Goal: Navigation & Orientation: Find specific page/section

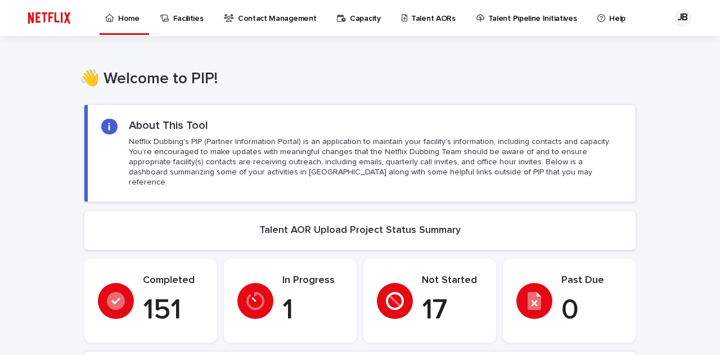
click at [422, 26] on link "Talent AORs" at bounding box center [431, 17] width 60 height 35
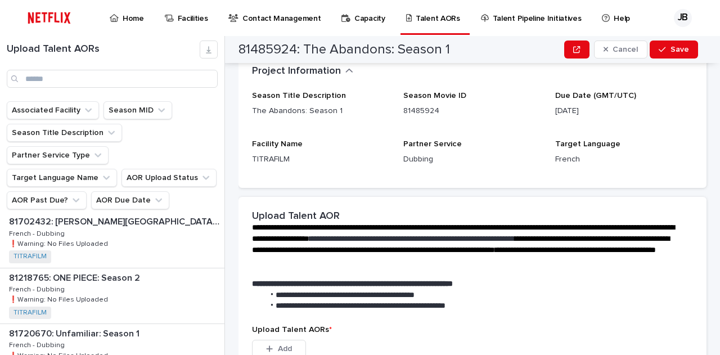
scroll to position [62, 0]
click at [120, 214] on p "81702432: [PERSON_NAME][GEOGRAPHIC_DATA] Trip" at bounding box center [115, 220] width 213 height 13
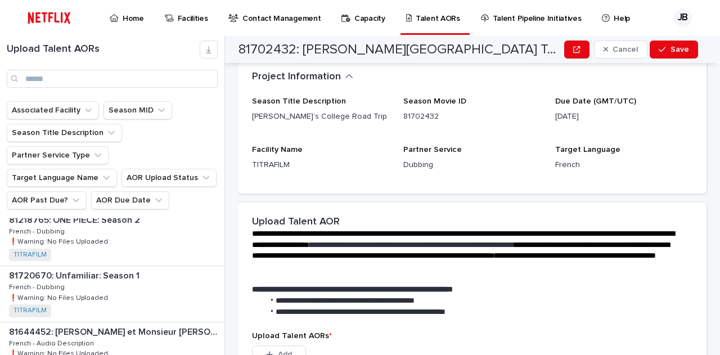
scroll to position [121, 0]
click at [120, 212] on p "81218765: ONE PIECE: Season 2" at bounding box center [75, 218] width 133 height 13
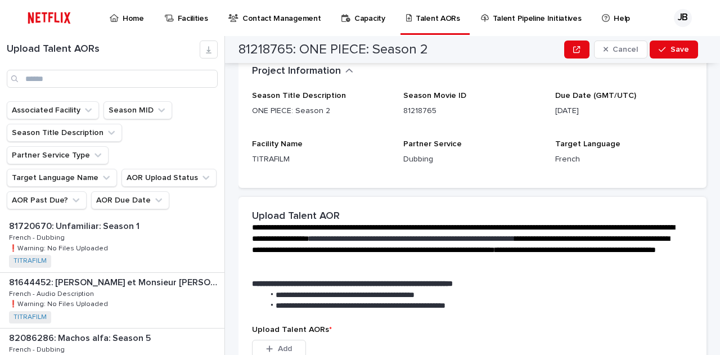
scroll to position [171, 0]
click at [120, 218] on p "81720670: Unfamiliar: Season 1" at bounding box center [75, 224] width 133 height 13
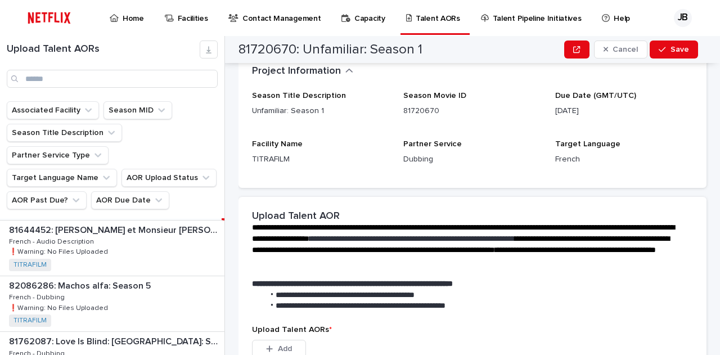
scroll to position [228, 0]
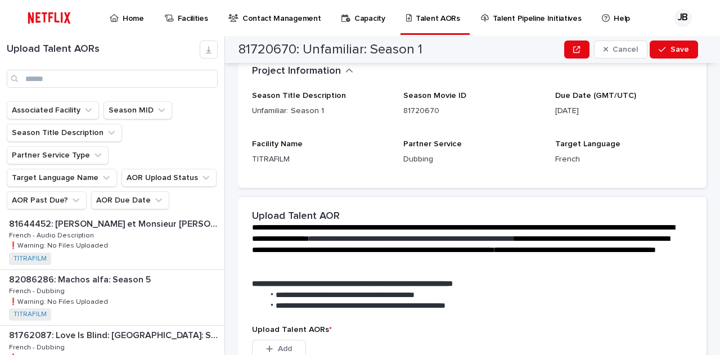
click at [120, 217] on p "81644452: [PERSON_NAME] et Monsieur [PERSON_NAME]" at bounding box center [115, 223] width 213 height 13
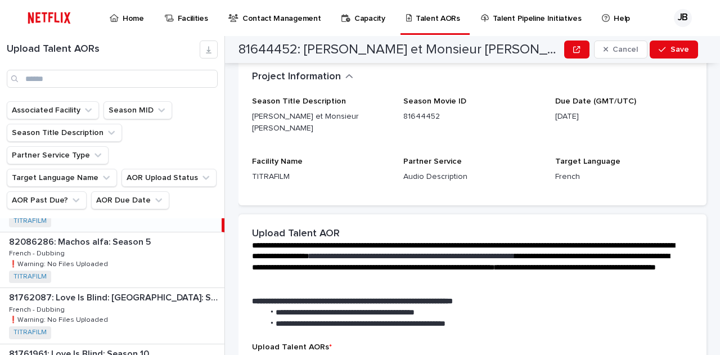
scroll to position [284, 0]
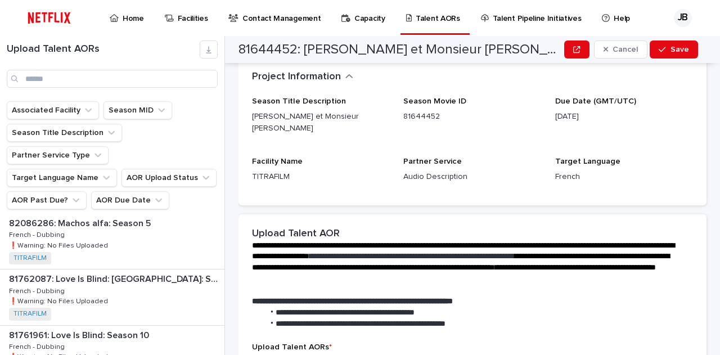
click at [120, 216] on p "82086286: Machos alfa: Season 5" at bounding box center [81, 222] width 144 height 13
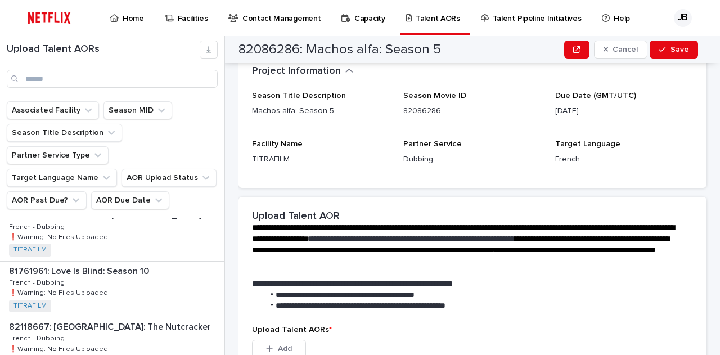
scroll to position [351, 0]
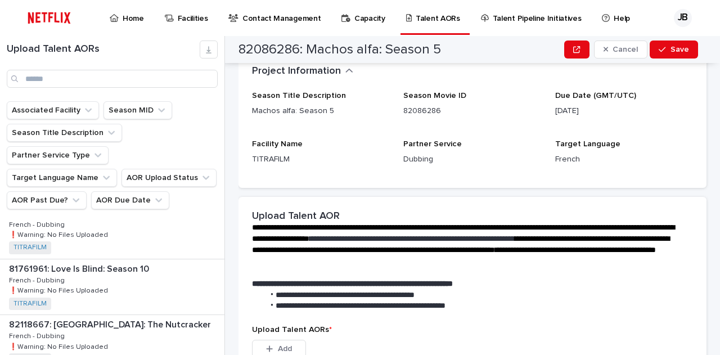
click at [120, 203] on div "81762087: Love Is Blind: [GEOGRAPHIC_DATA]: Season 2 81762087: Love Is Blind: […" at bounding box center [112, 230] width 225 height 55
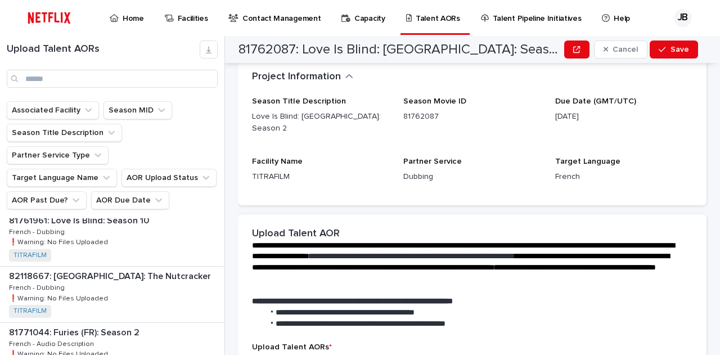
scroll to position [400, 0]
click at [120, 213] on p "81761961: Love Is Blind: Season 10" at bounding box center [80, 219] width 142 height 13
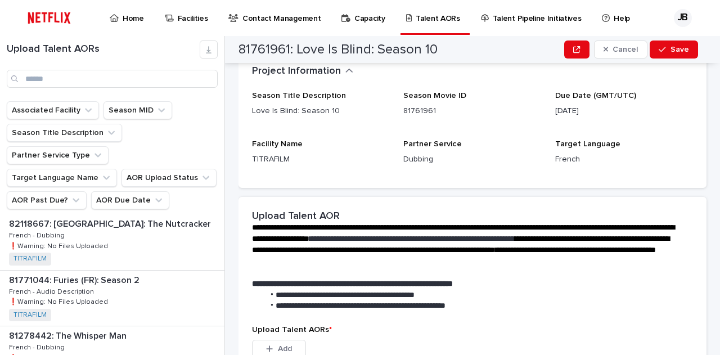
scroll to position [456, 0]
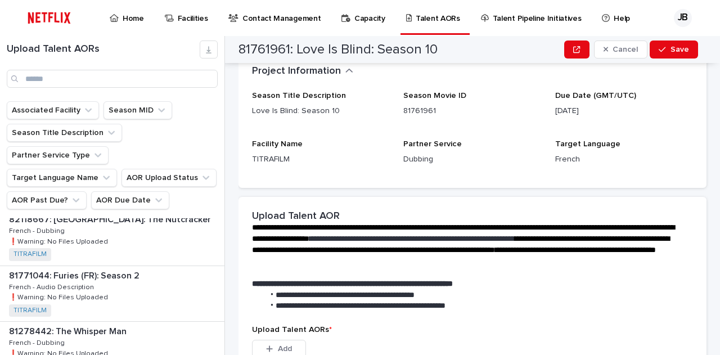
click at [120, 212] on p "82118667: [GEOGRAPHIC_DATA]: The Nutcracker" at bounding box center [111, 218] width 204 height 13
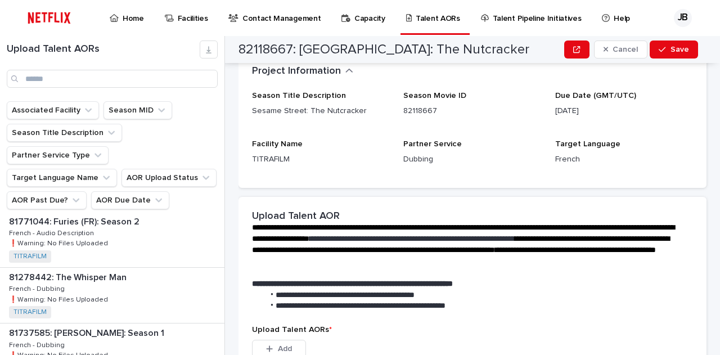
scroll to position [511, 0]
click at [120, 213] on p "81771044: Furies (FR): Season 2" at bounding box center [75, 219] width 133 height 13
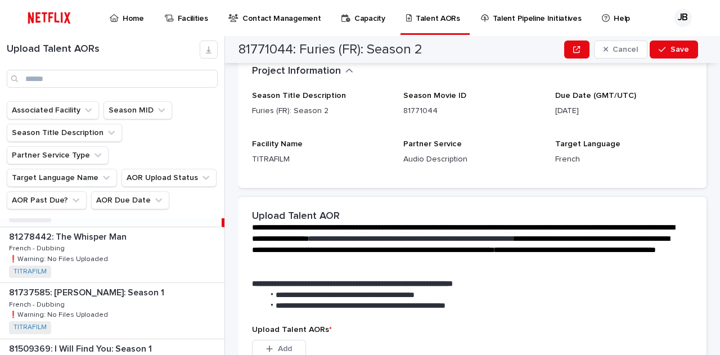
scroll to position [562, 0]
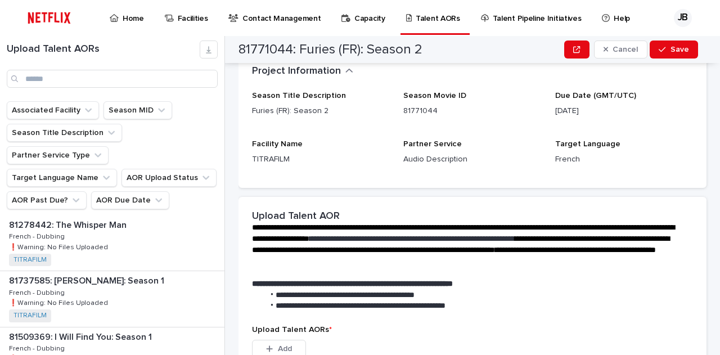
click at [120, 218] on p "81278442: The Whisper Man" at bounding box center [69, 224] width 120 height 13
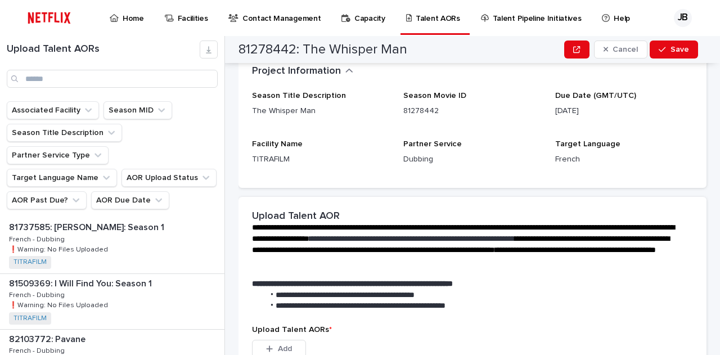
scroll to position [623, 0]
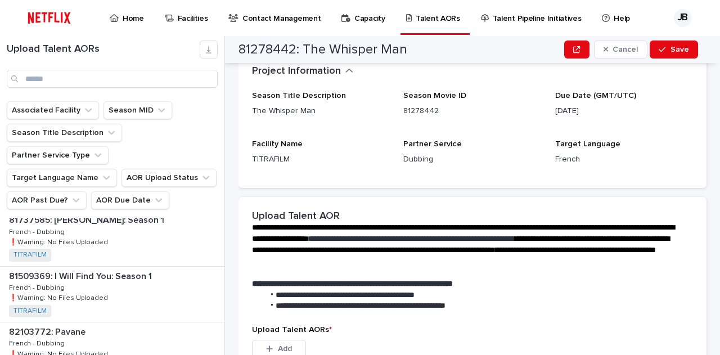
click at [120, 213] on p "81737585: [PERSON_NAME]: Season 1" at bounding box center [88, 219] width 158 height 13
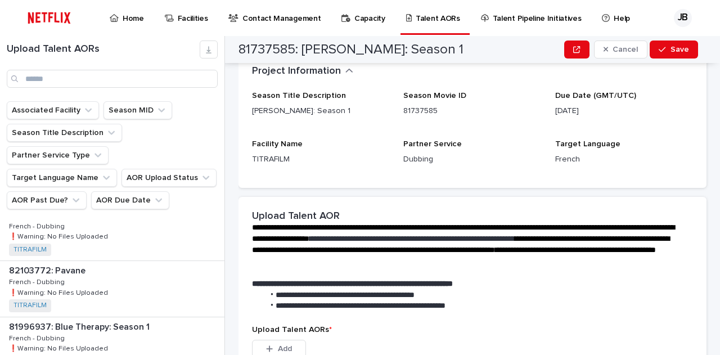
scroll to position [685, 0]
click at [120, 205] on div "81509369: I Will Find You: Season 1 81509369: I Will Find You: Season 1 French …" at bounding box center [112, 232] width 225 height 55
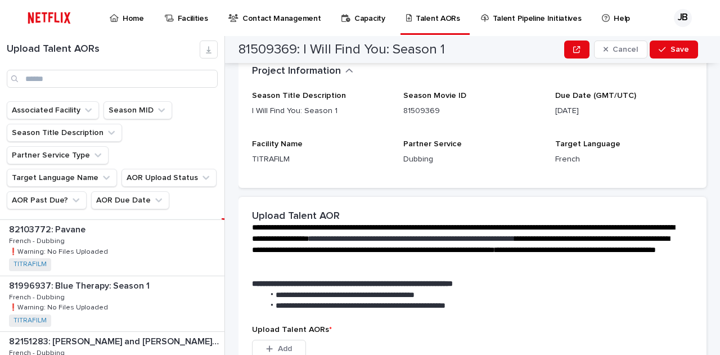
scroll to position [726, 0]
click at [120, 224] on p at bounding box center [114, 229] width 211 height 11
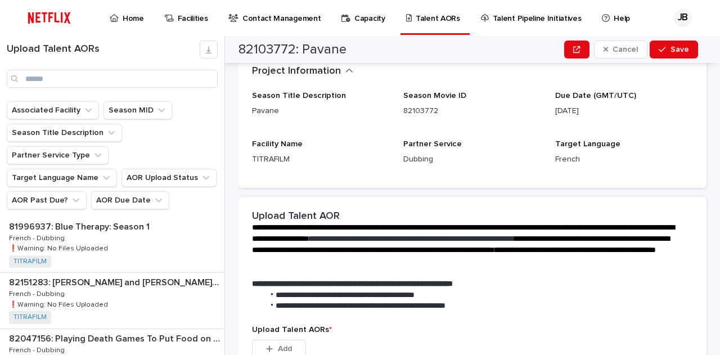
scroll to position [785, 0]
click at [120, 219] on p "81996937: Blue Therapy: Season 1" at bounding box center [80, 225] width 143 height 13
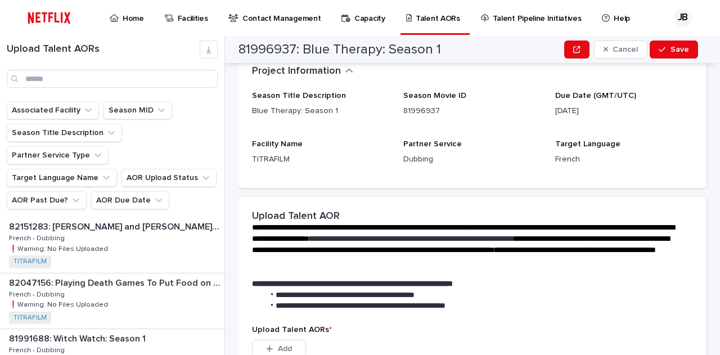
scroll to position [843, 0]
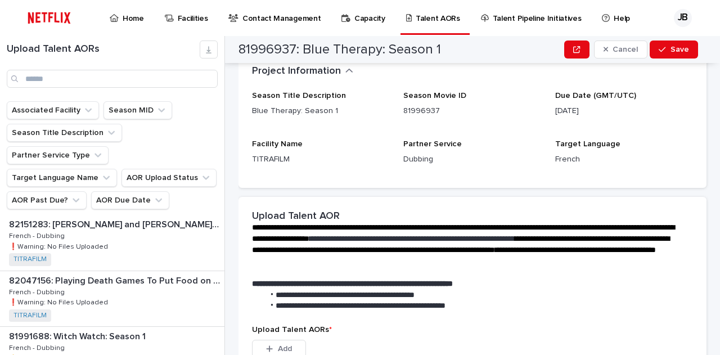
click at [120, 217] on p "82151283: [PERSON_NAME] and [PERSON_NAME] Merry Giftmas" at bounding box center [115, 223] width 213 height 13
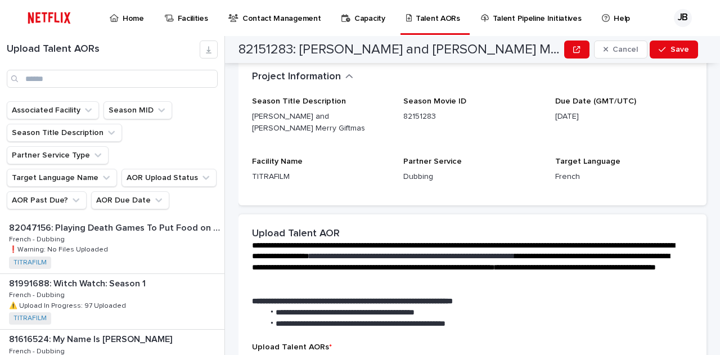
scroll to position [898, 0]
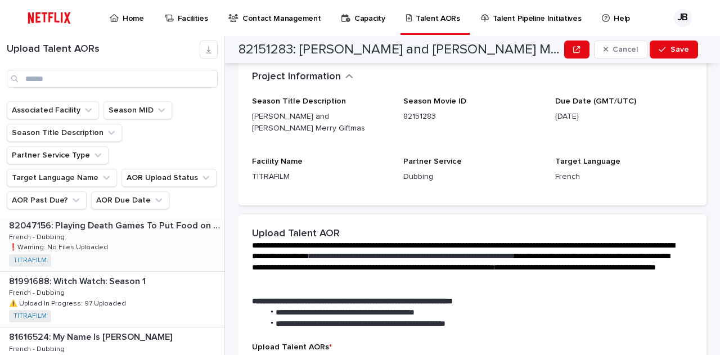
click at [120, 218] on p "82047156: Playing Death Games To Put Food on the Table: Season 1" at bounding box center [115, 224] width 213 height 13
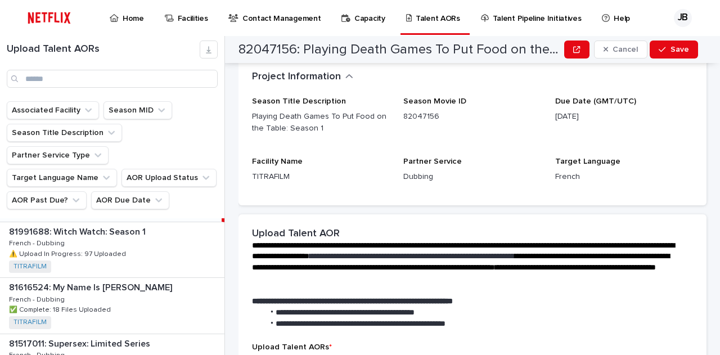
scroll to position [953, 0]
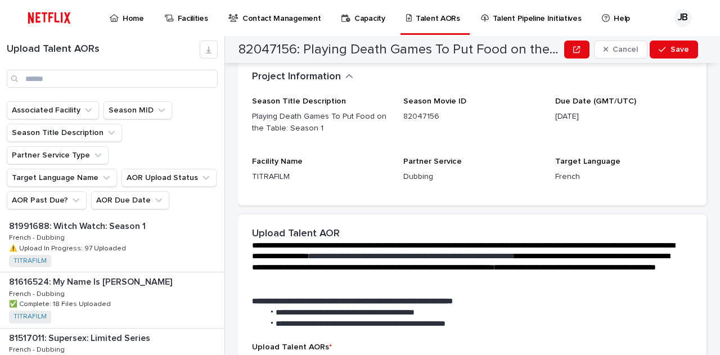
click at [120, 219] on p "81991688: Witch Watch: Season 1" at bounding box center [78, 225] width 139 height 13
